Goal: Information Seeking & Learning: Find specific page/section

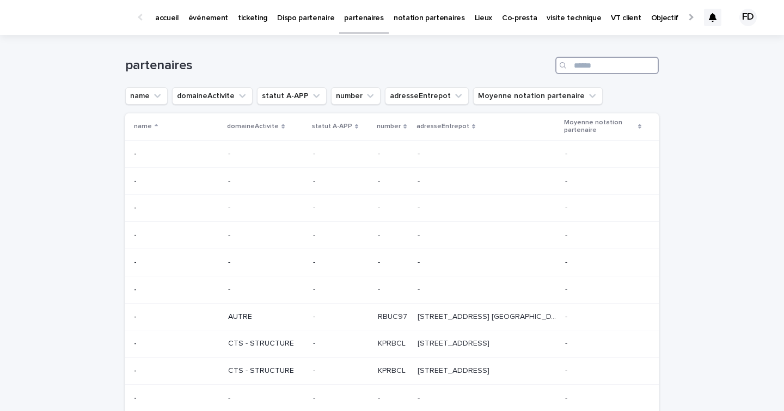
click at [596, 62] on input "Search" at bounding box center [606, 65] width 103 height 17
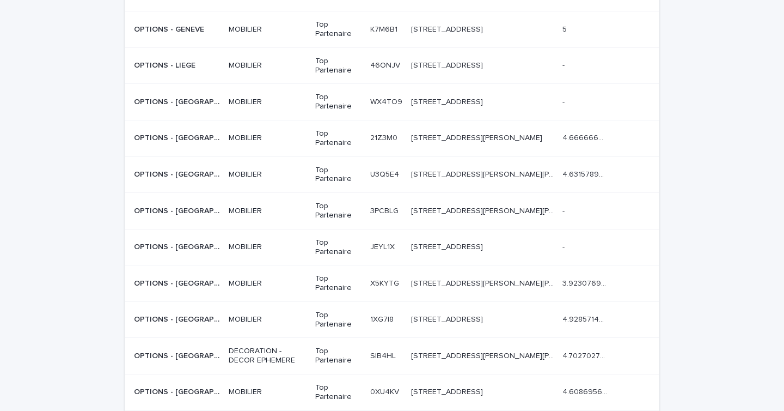
scroll to position [386, 0]
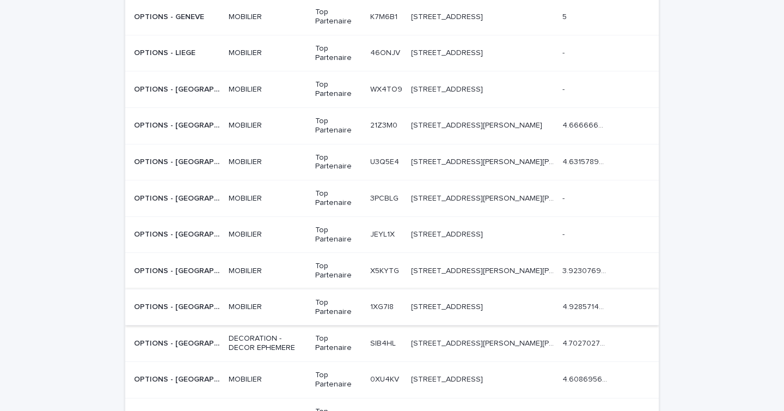
type input "*******"
click at [272, 298] on div "MOBILIER" at bounding box center [268, 307] width 78 height 18
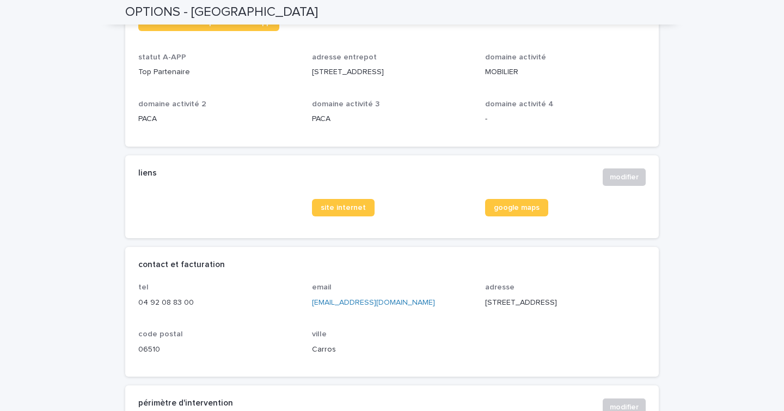
scroll to position [337, 0]
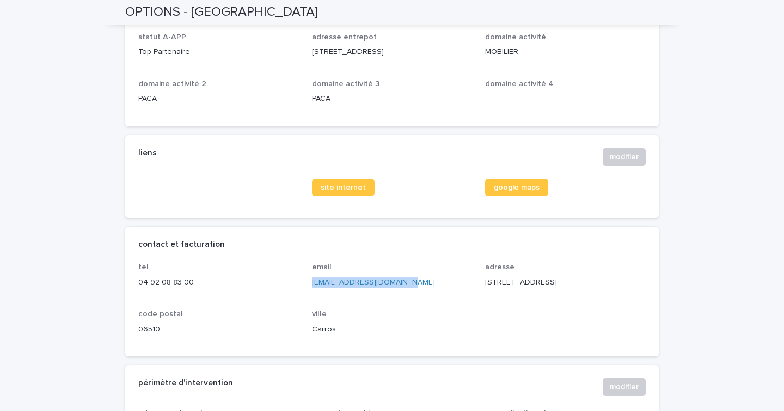
drag, startPoint x: 417, startPoint y: 282, endPoint x: 308, endPoint y: 283, distance: 109.5
click at [308, 283] on div "tel [PHONE_NUMBER] email [EMAIL_ADDRESS][DOMAIN_NAME] adresse [STREET_ADDRESS]" at bounding box center [392, 302] width 508 height 81
copy link "[EMAIL_ADDRESS][DOMAIN_NAME]"
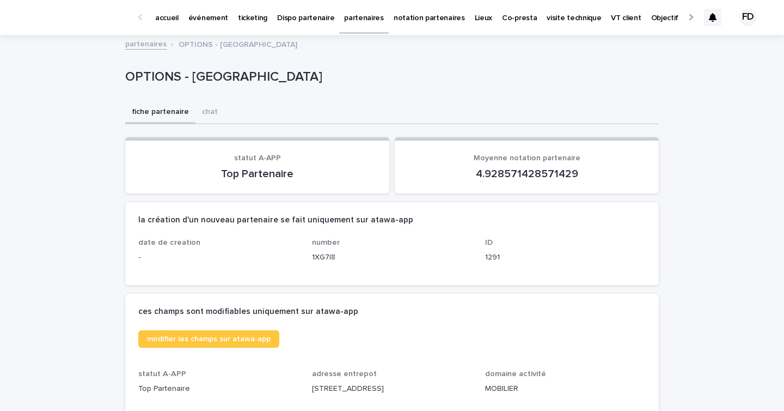
click at [193, 25] on link "événement" at bounding box center [209, 17] width 50 height 34
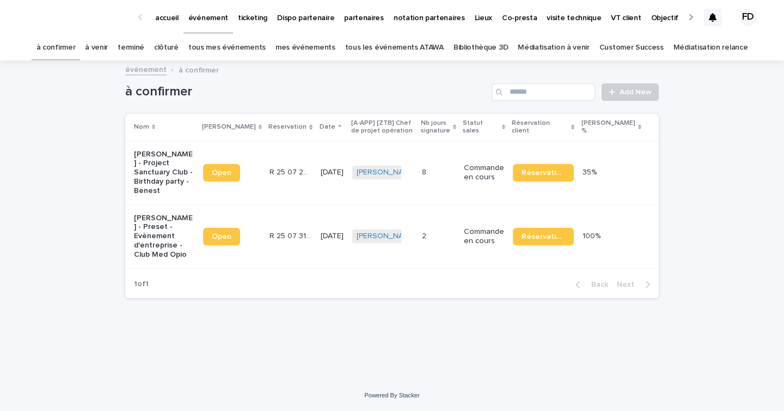
click at [108, 52] on link "à venir" at bounding box center [96, 48] width 23 height 26
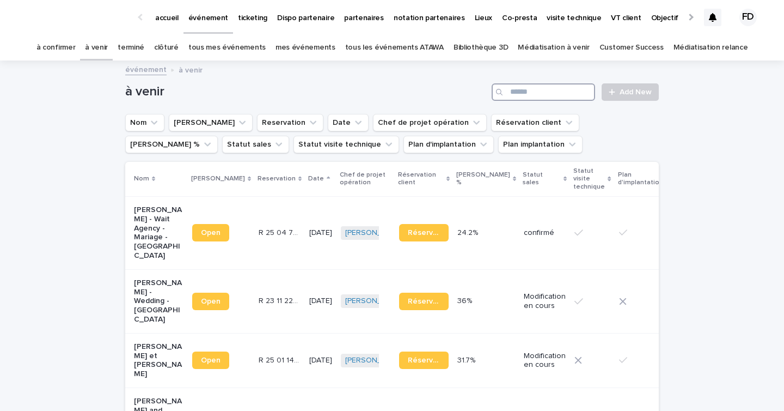
click at [563, 95] on input "Search" at bounding box center [543, 91] width 103 height 17
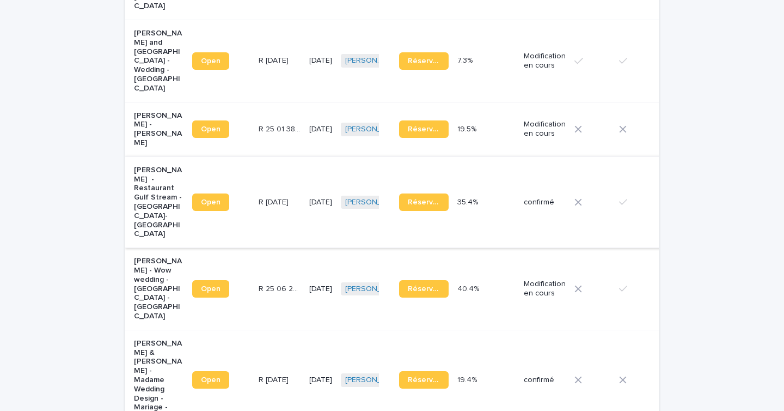
scroll to position [552, 0]
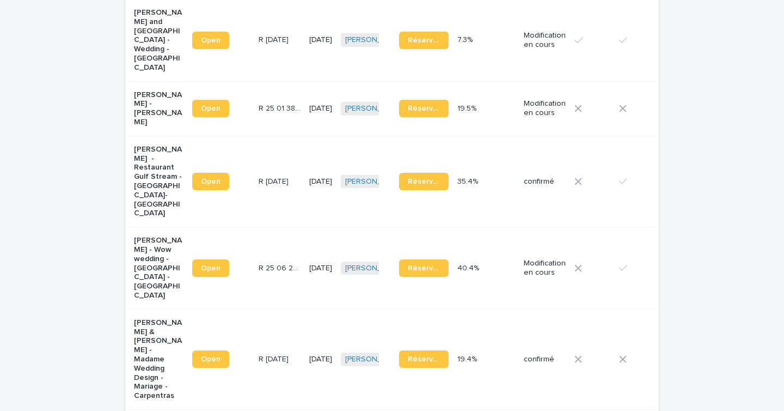
click at [268, 347] on td "R [DATE] R [DATE]" at bounding box center [279, 359] width 51 height 100
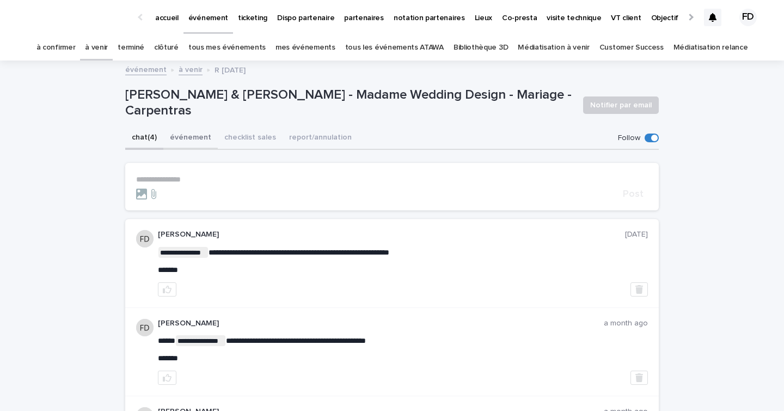
click at [193, 139] on button "événement" at bounding box center [190, 138] width 54 height 23
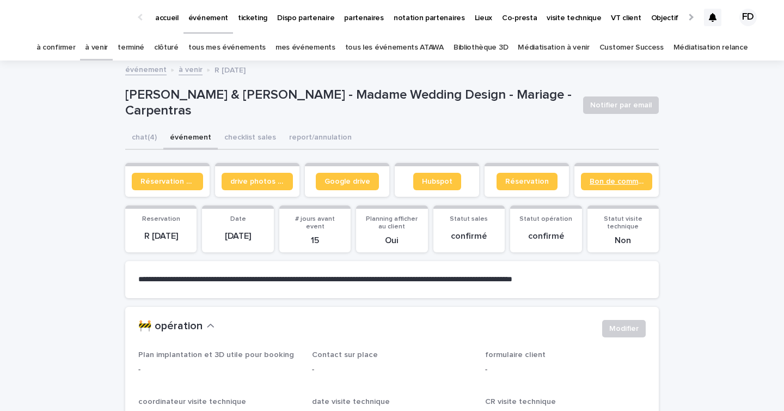
click at [628, 188] on link "Bon de commande" at bounding box center [616, 181] width 71 height 17
click at [363, 24] on link "partenaires" at bounding box center [364, 17] width 50 height 34
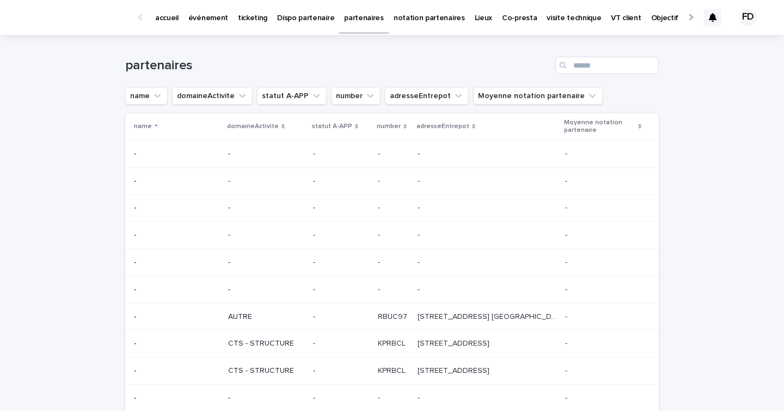
click at [247, 20] on p "ticketing" at bounding box center [252, 11] width 29 height 23
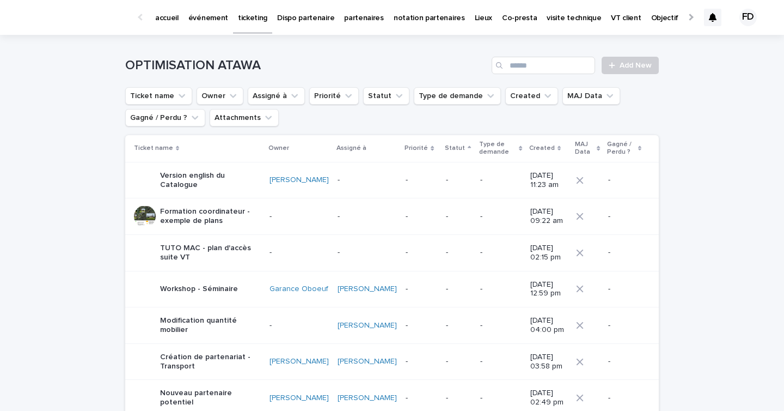
click at [513, 79] on div "OPTIMISATION ATAWA Add New" at bounding box center [392, 61] width 534 height 52
click at [514, 74] on div "OPTIMISATION ATAWA Add New" at bounding box center [392, 61] width 534 height 52
click at [517, 70] on input "Search" at bounding box center [543, 65] width 103 height 17
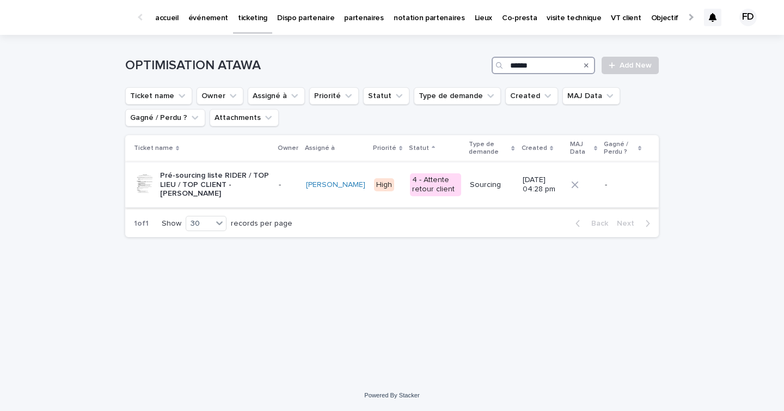
type input "******"
click at [252, 188] on p "Pré-sourcing liste RIDER / TOP LIEU / TOP CLIENT - [PERSON_NAME]" at bounding box center [215, 184] width 110 height 27
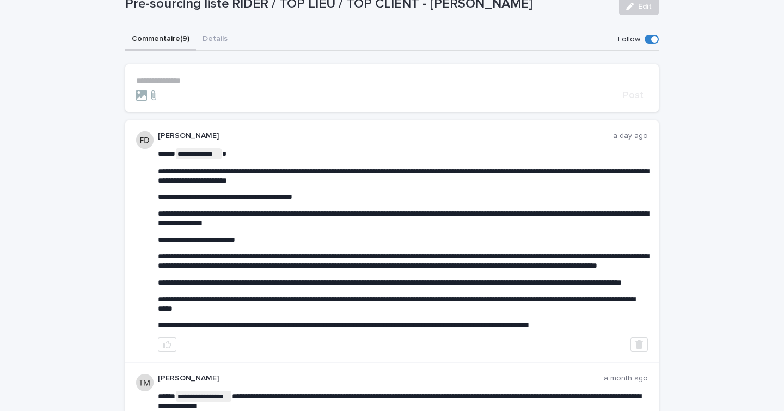
scroll to position [75, 0]
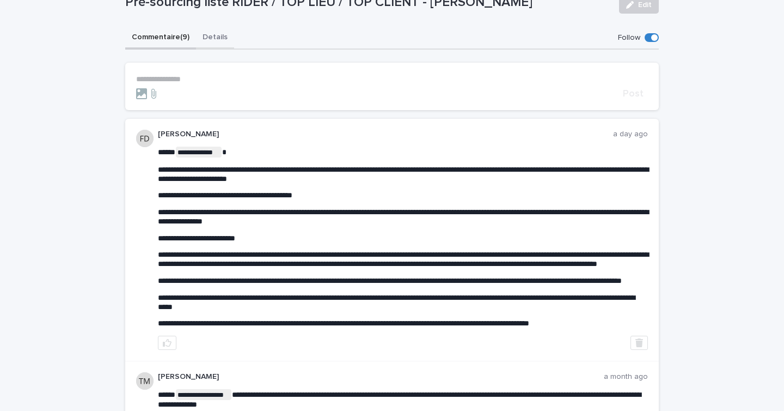
click at [221, 43] on button "Details" at bounding box center [215, 38] width 38 height 23
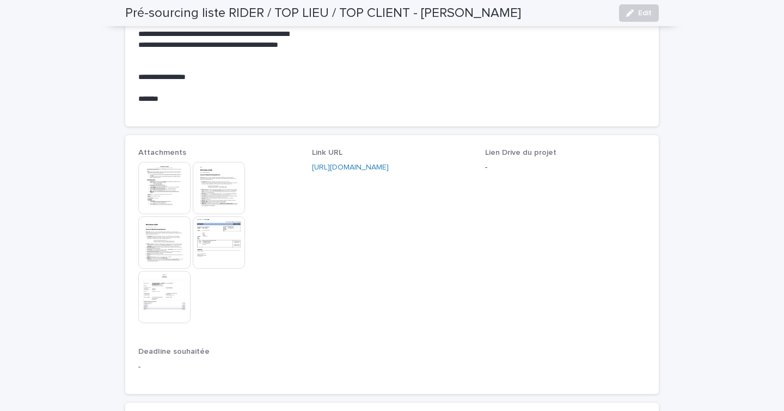
scroll to position [522, 0]
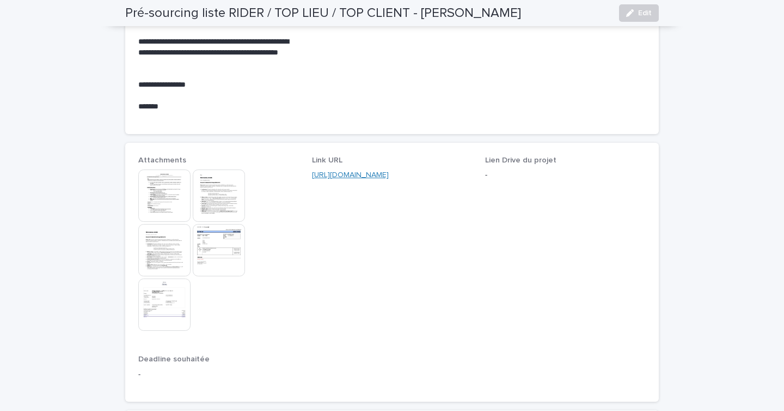
click at [389, 173] on link "[URL][DOMAIN_NAME]" at bounding box center [350, 175] width 77 height 8
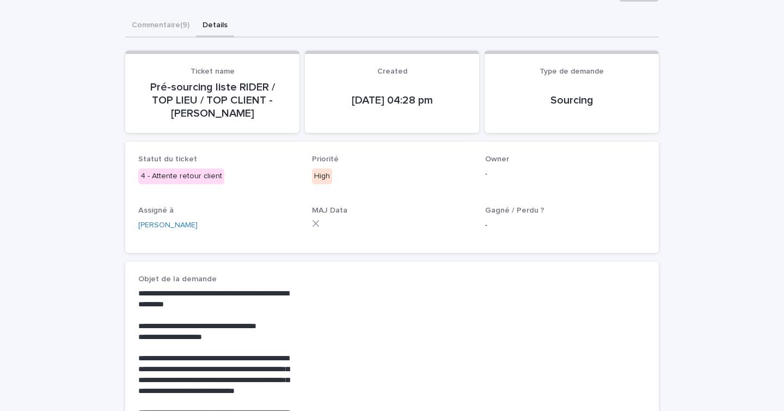
scroll to position [0, 0]
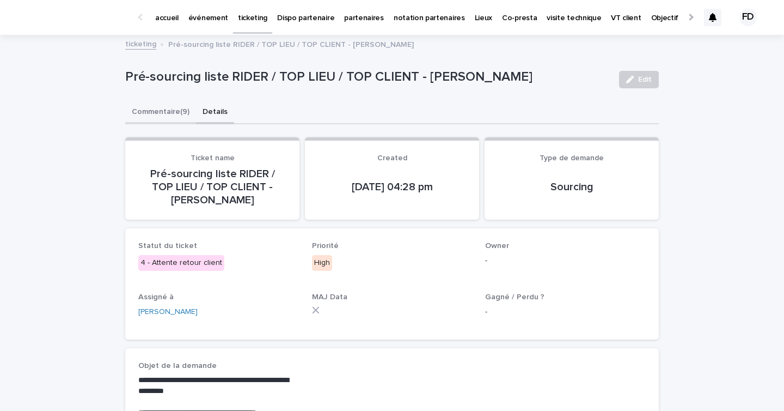
click at [167, 109] on button "Commentaire (9)" at bounding box center [160, 112] width 71 height 23
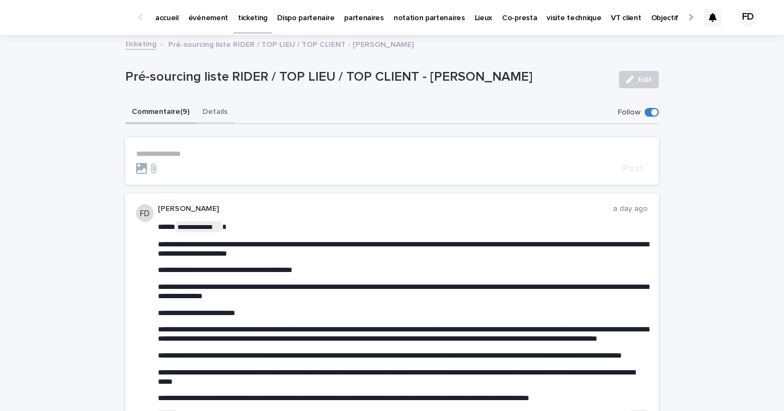
click at [200, 117] on button "Details" at bounding box center [215, 112] width 38 height 23
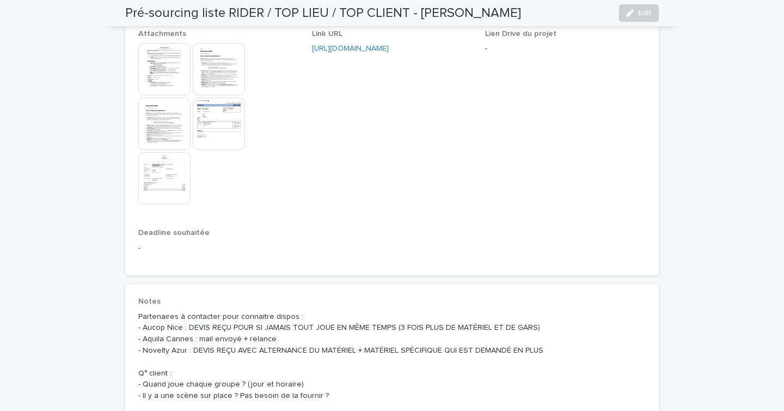
scroll to position [604, 0]
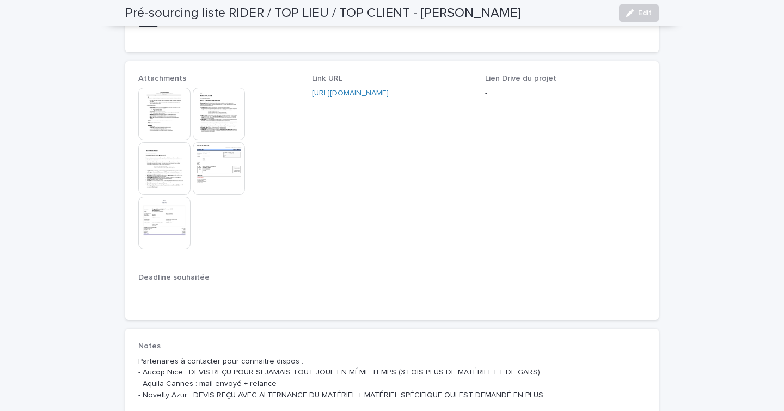
click at [160, 178] on img at bounding box center [164, 168] width 52 height 52
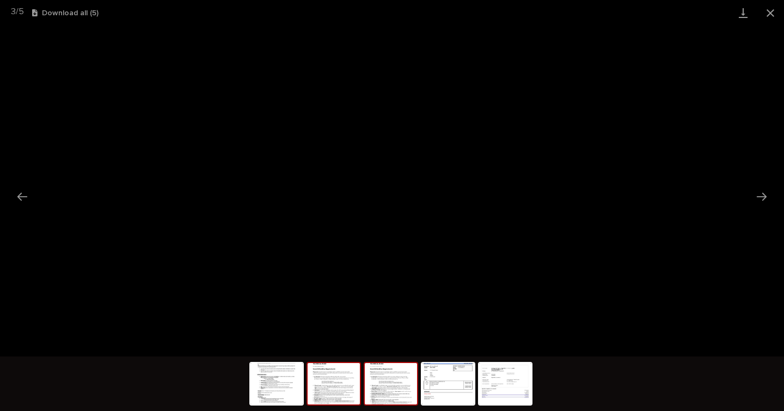
click at [327, 384] on img at bounding box center [334, 383] width 52 height 41
click at [286, 399] on img at bounding box center [277, 383] width 52 height 41
click at [316, 392] on img at bounding box center [334, 383] width 52 height 41
click at [397, 385] on img at bounding box center [391, 383] width 52 height 41
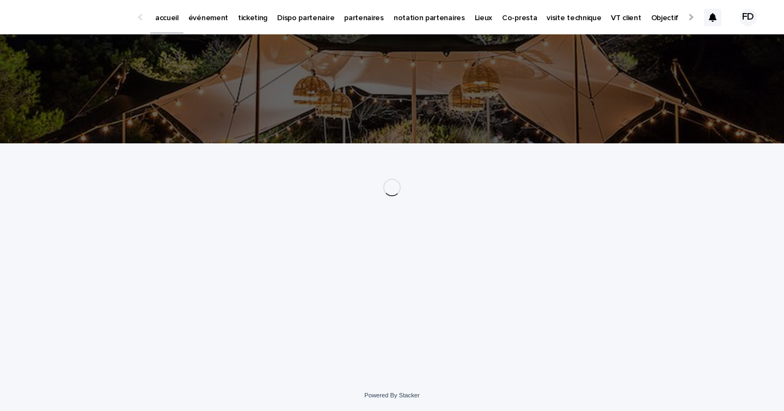
drag, startPoint x: 227, startPoint y: 32, endPoint x: 201, endPoint y: 19, distance: 28.7
click at [201, 19] on p "événement" at bounding box center [208, 11] width 40 height 23
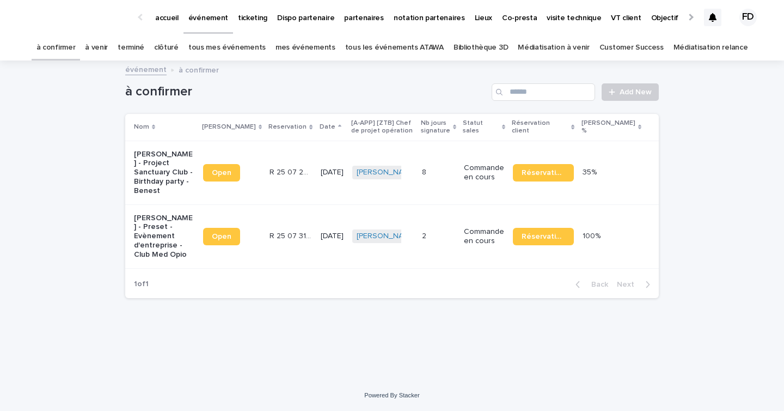
click at [260, 20] on p "ticketing" at bounding box center [252, 11] width 29 height 23
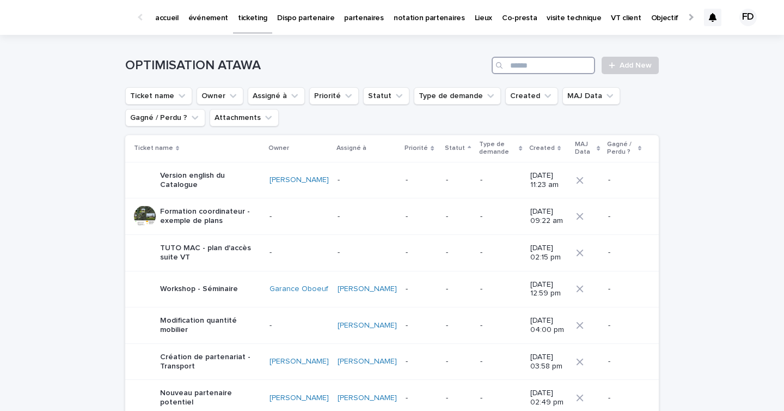
click at [523, 73] on input "Search" at bounding box center [543, 65] width 103 height 17
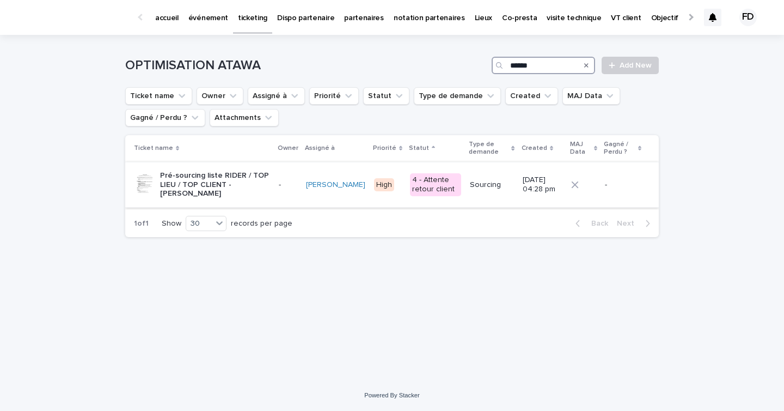
type input "******"
click at [236, 180] on p "Pré-sourcing liste RIDER / TOP LIEU / TOP CLIENT - [PERSON_NAME]" at bounding box center [215, 184] width 110 height 27
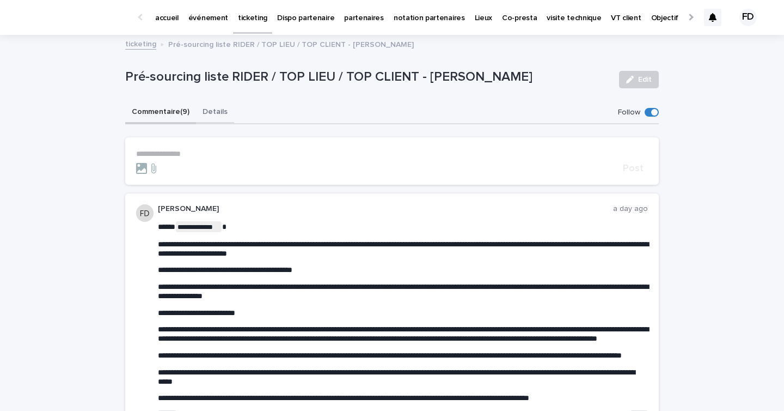
click at [213, 111] on button "Details" at bounding box center [215, 112] width 38 height 23
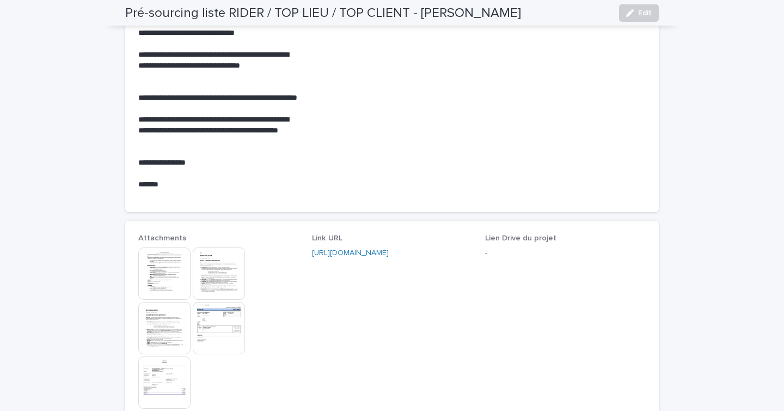
scroll to position [454, 0]
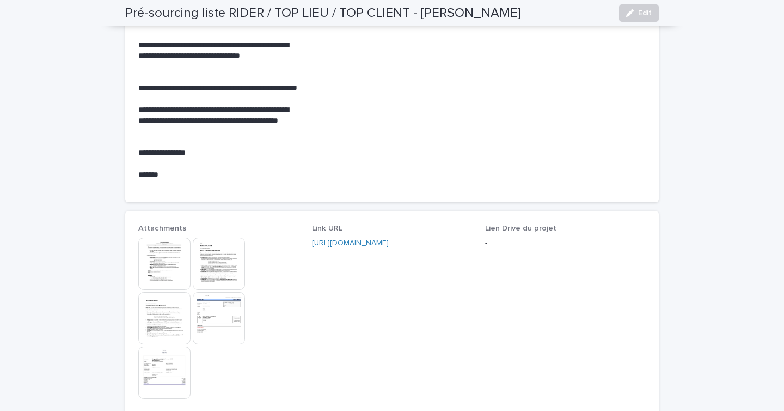
click at [377, 248] on div "[URL][DOMAIN_NAME]" at bounding box center [392, 242] width 161 height 11
click at [385, 240] on link "[URL][DOMAIN_NAME]" at bounding box center [350, 243] width 77 height 8
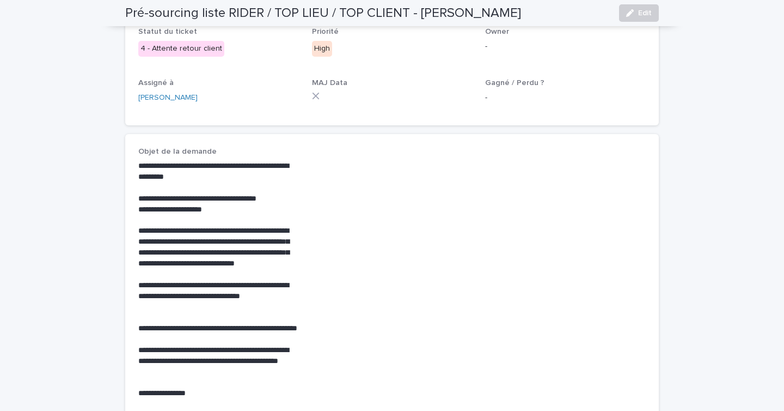
scroll to position [0, 0]
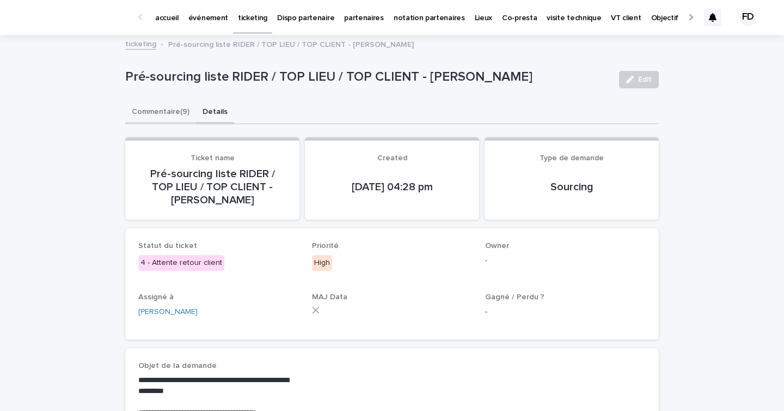
click at [178, 111] on button "Commentaire (9)" at bounding box center [160, 112] width 71 height 23
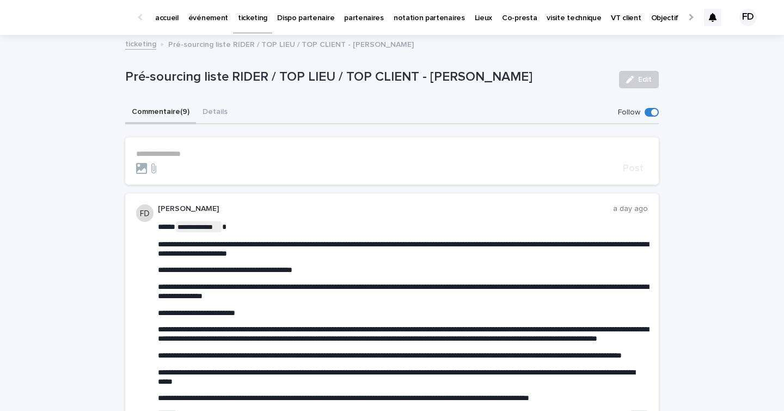
click at [200, 25] on link "événement" at bounding box center [209, 17] width 50 height 34
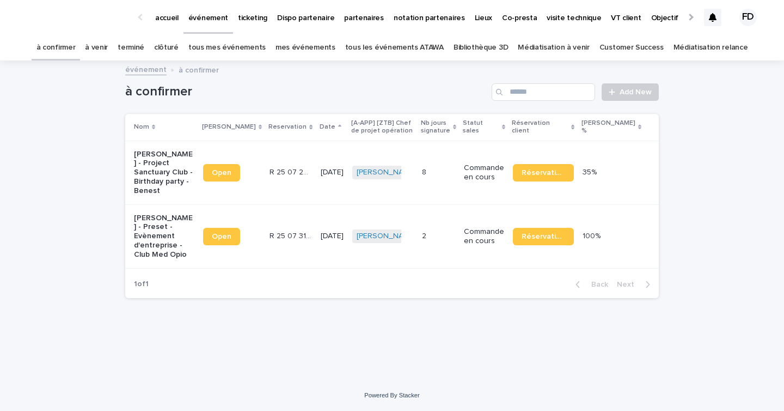
click at [108, 50] on link "à venir" at bounding box center [96, 48] width 23 height 26
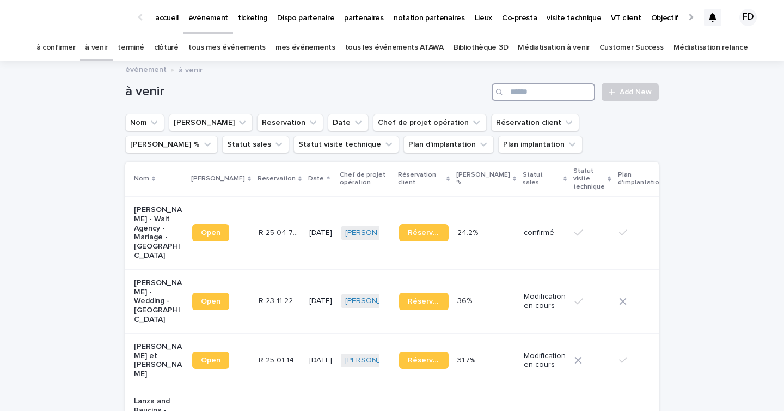
click at [543, 96] on input "Search" at bounding box center [543, 91] width 103 height 17
click at [534, 91] on input "Search" at bounding box center [543, 91] width 103 height 17
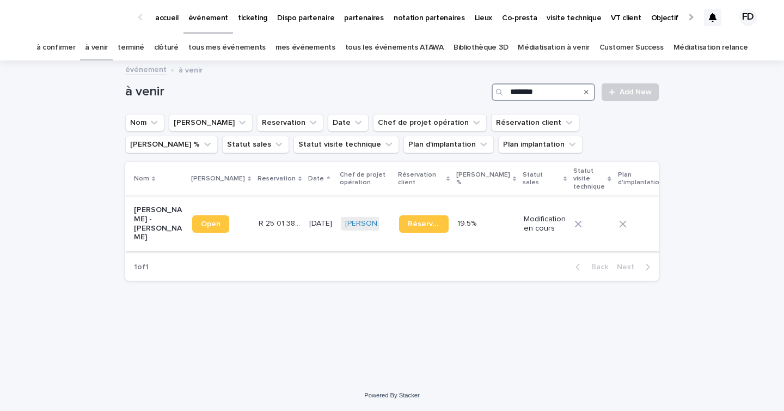
type input "********"
click at [524, 219] on p "Modification en cours" at bounding box center [545, 224] width 42 height 19
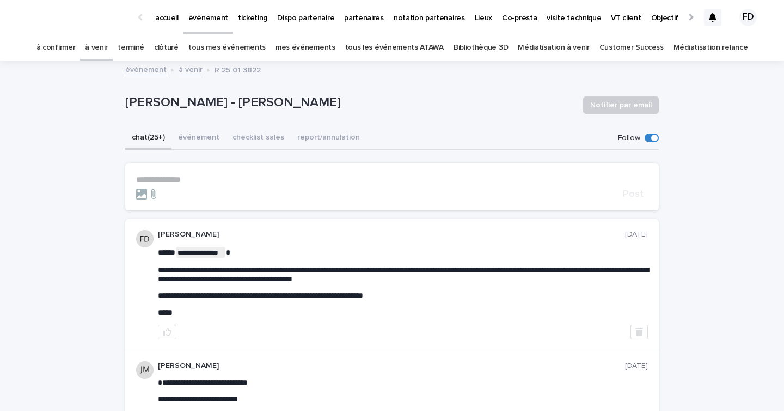
scroll to position [8, 0]
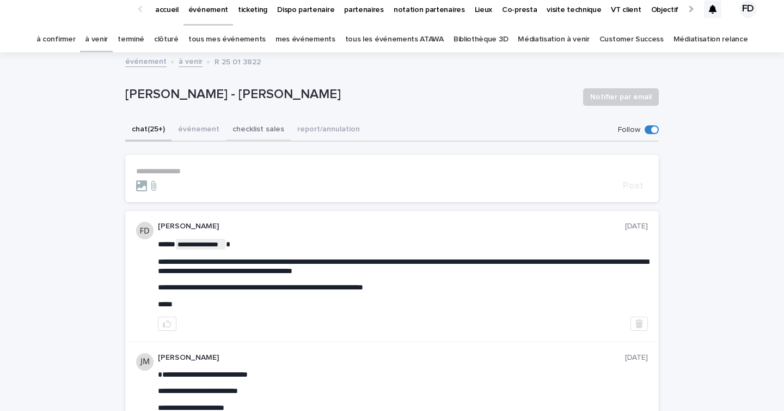
click at [200, 138] on button "événement" at bounding box center [199, 130] width 54 height 23
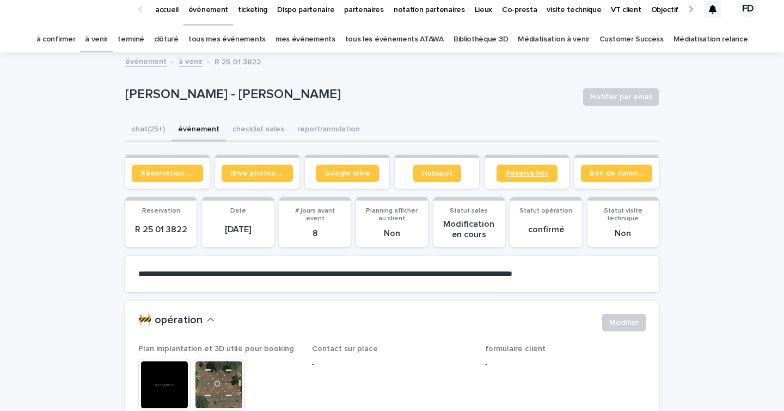
click at [529, 176] on link "Réservation" at bounding box center [527, 172] width 61 height 17
click at [150, 132] on button "chat (25+)" at bounding box center [148, 130] width 46 height 23
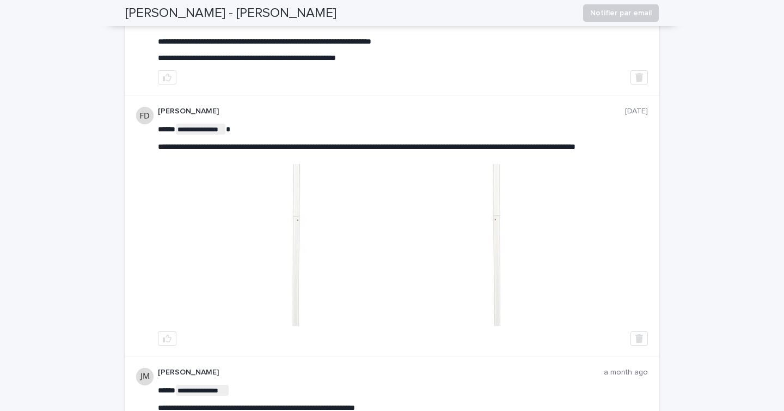
scroll to position [1448, 0]
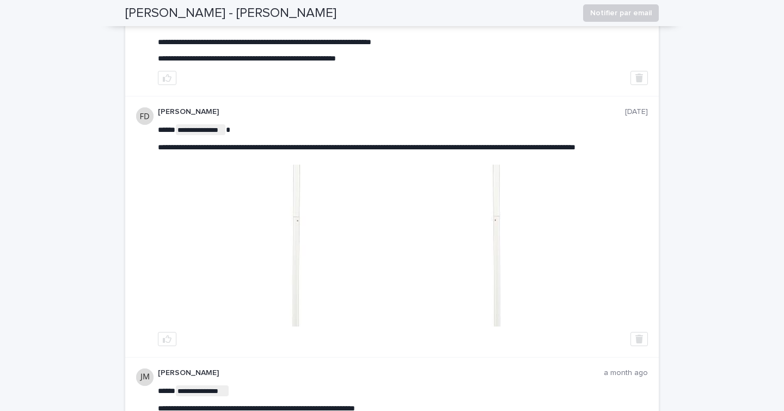
click at [343, 319] on img at bounding box center [403, 245] width 488 height 162
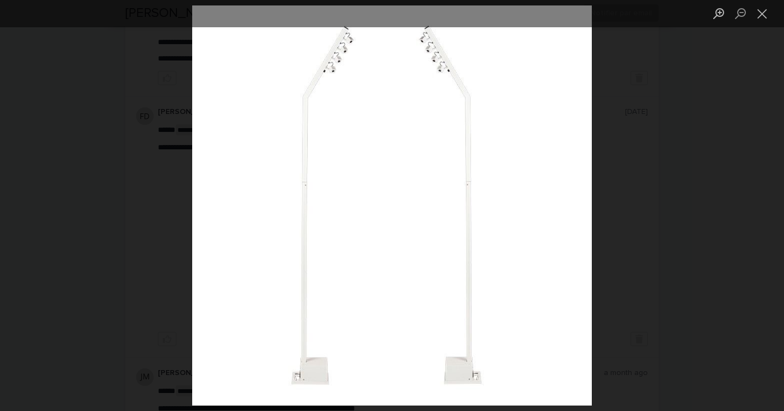
click at [709, 199] on div "Lightbox" at bounding box center [392, 205] width 784 height 411
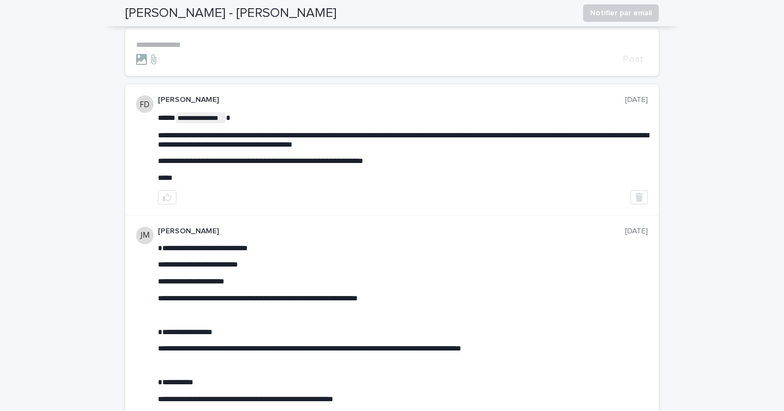
scroll to position [0, 0]
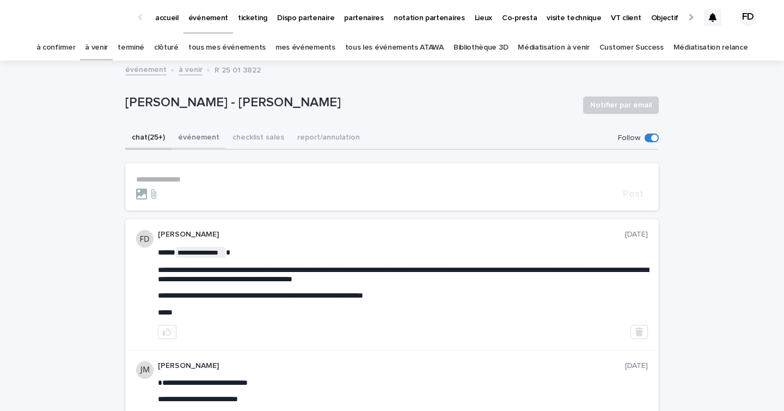
click at [205, 135] on button "événement" at bounding box center [199, 138] width 54 height 23
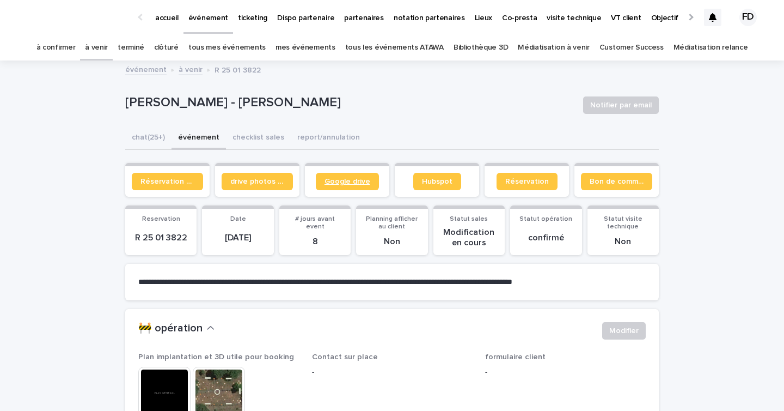
click at [352, 182] on span "Google drive" at bounding box center [348, 182] width 46 height 8
